Goal: Transaction & Acquisition: Purchase product/service

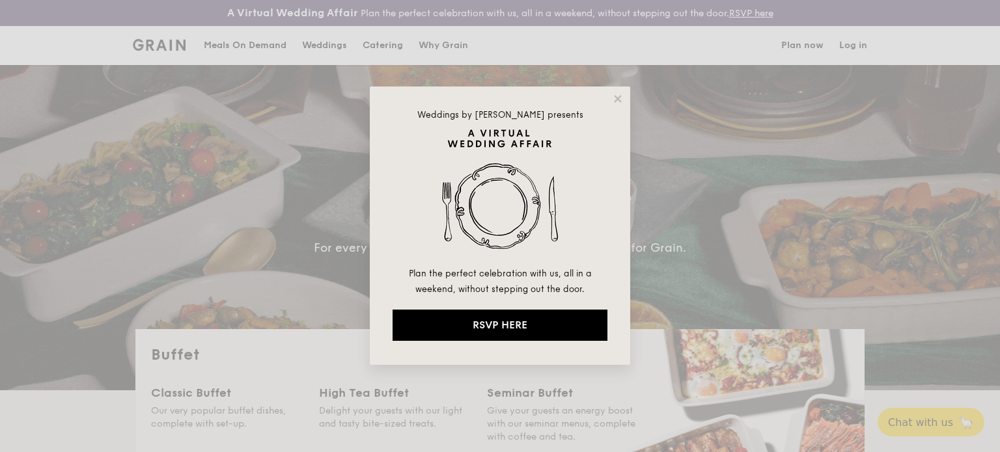
select select
click at [383, 44] on div "Weddings by [PERSON_NAME] presents Plan the perfect celebration with us, all in…" at bounding box center [500, 226] width 1000 height 452
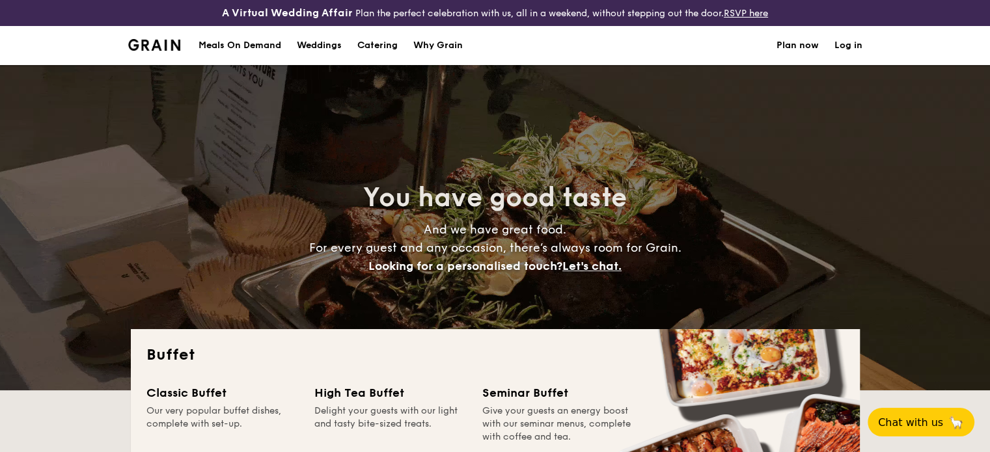
click at [372, 46] on h1 "Catering" at bounding box center [377, 45] width 40 height 39
click at [387, 41] on h1 "Catering" at bounding box center [377, 45] width 40 height 39
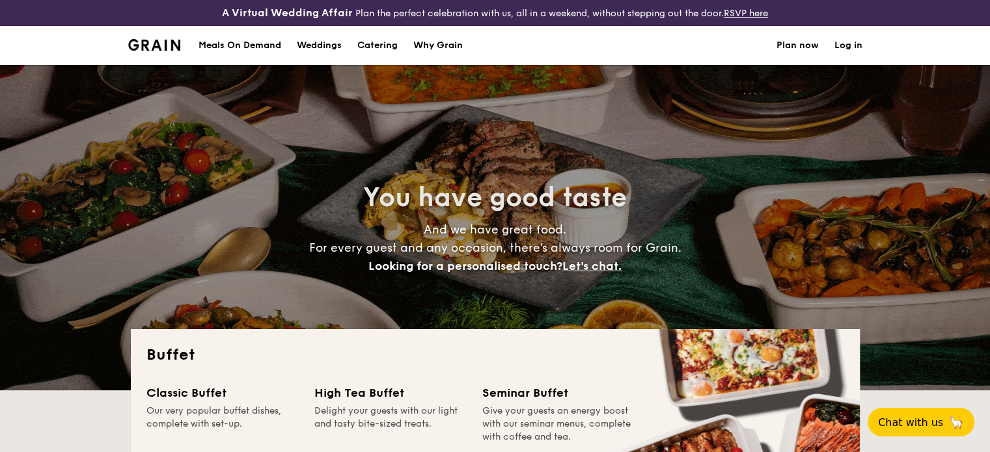
click at [385, 41] on h1 "Catering" at bounding box center [377, 45] width 40 height 39
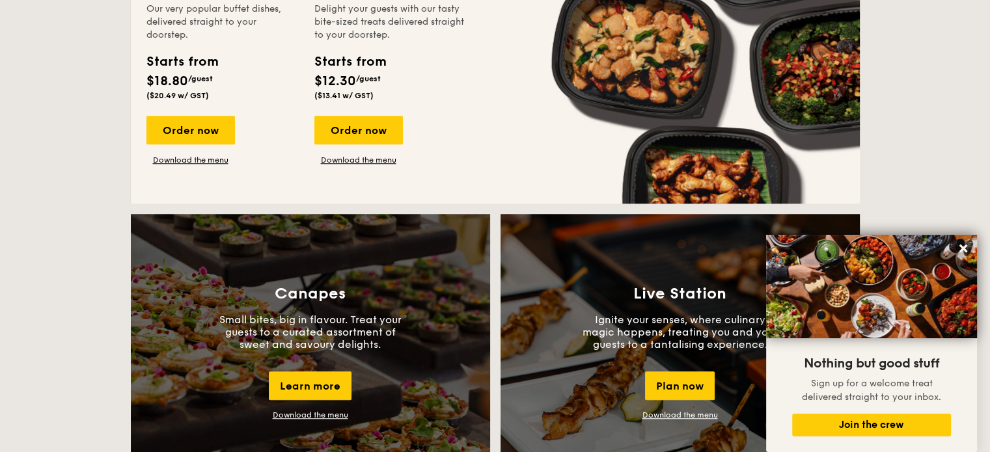
scroll to position [911, 0]
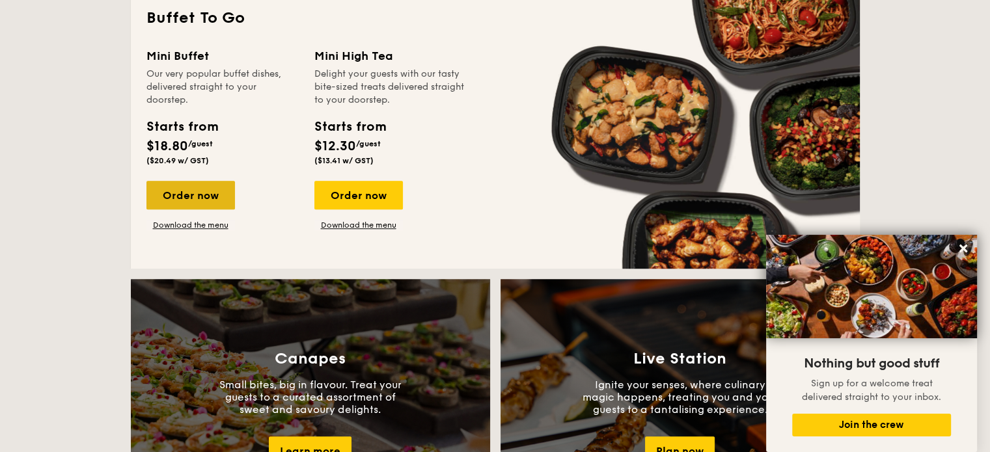
click at [181, 192] on div "Order now" at bounding box center [190, 195] width 89 height 29
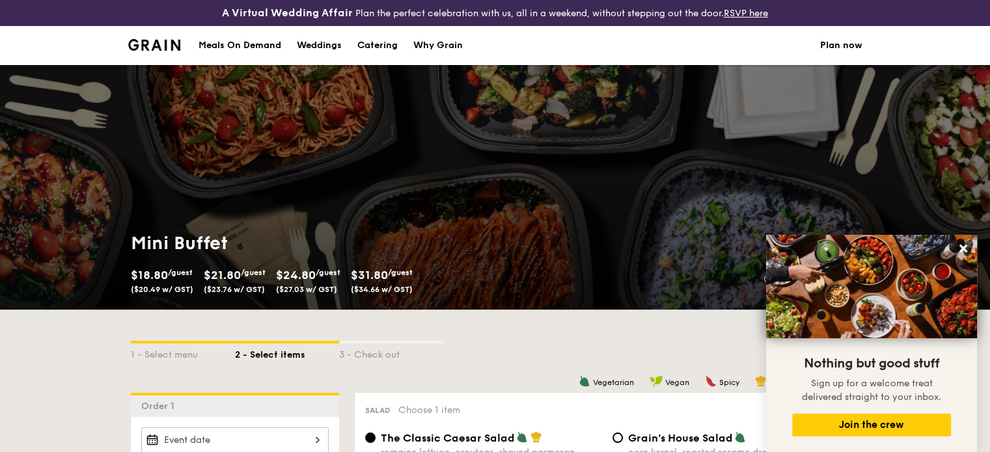
scroll to position [390, 0]
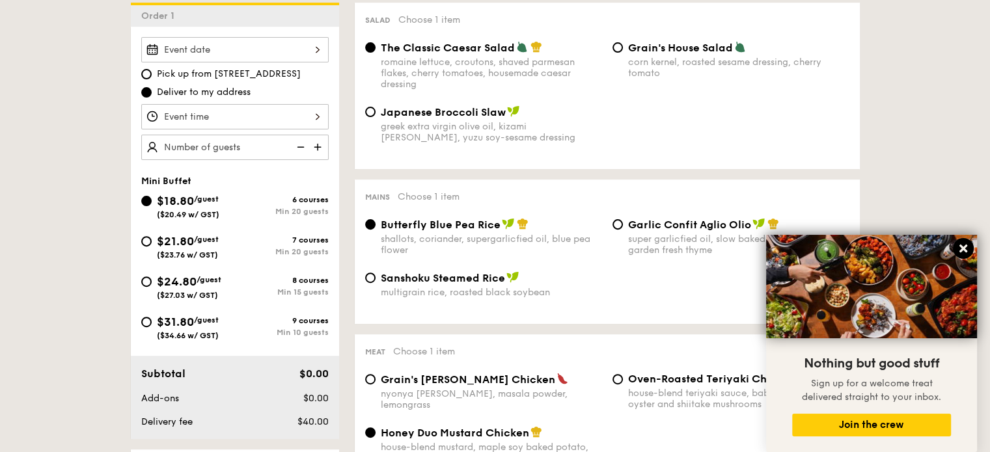
click at [959, 247] on icon at bounding box center [963, 249] width 12 height 12
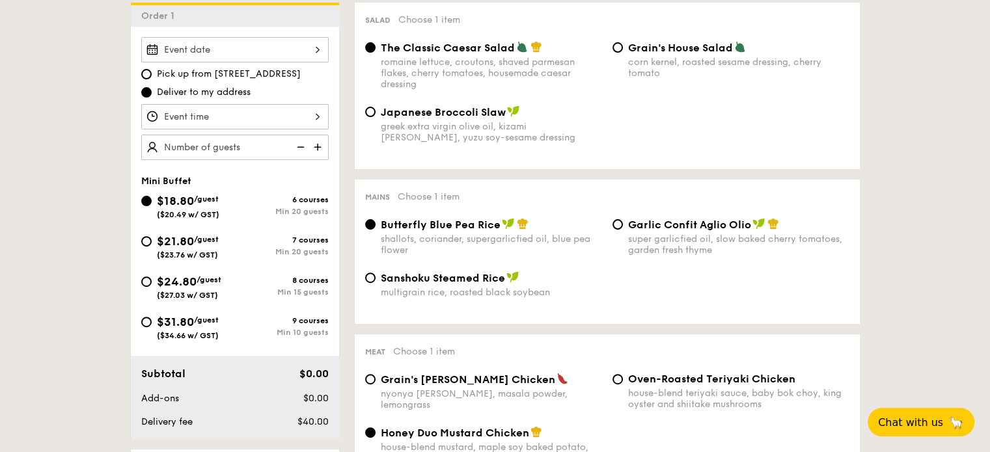
click at [178, 201] on span "$18.80" at bounding box center [175, 201] width 37 height 14
click at [152, 201] on input "$18.80 /guest ($20.49 w/ GST) 6 courses Min 20 guests" at bounding box center [146, 201] width 10 height 10
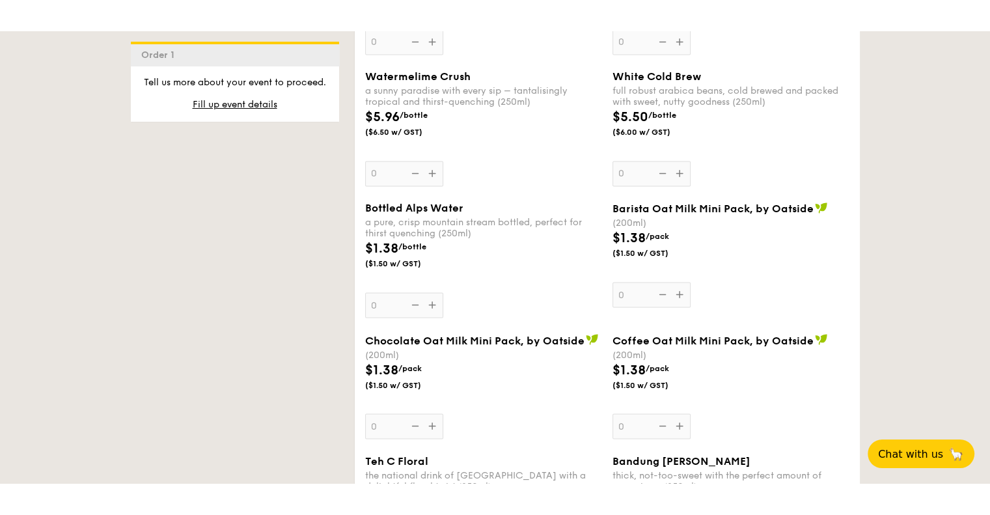
scroll to position [2473, 0]
